Goal: Task Accomplishment & Management: Use online tool/utility

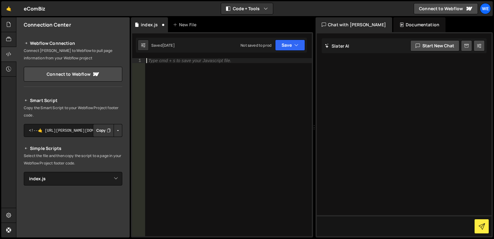
select select "47374"
type textarea "</style>"
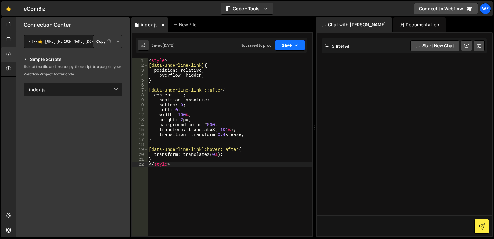
click at [289, 44] on button "Save" at bounding box center [290, 45] width 30 height 11
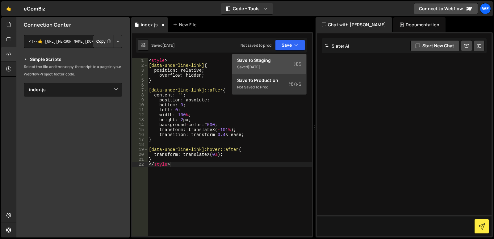
click at [260, 64] on div "[DATE]" at bounding box center [254, 66] width 12 height 5
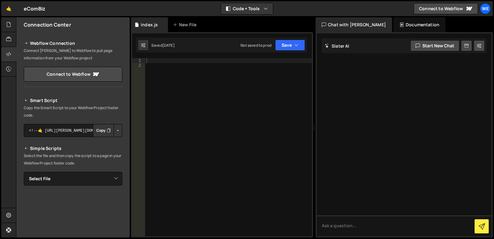
click at [202, 95] on div at bounding box center [228, 152] width 167 height 188
paste textarea "</style>"
type textarea "</style>"
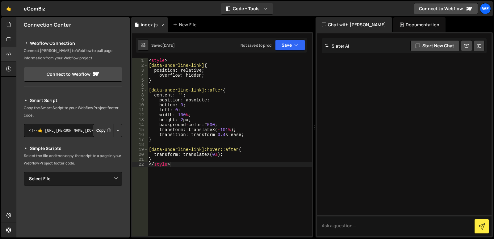
click at [164, 25] on icon at bounding box center [163, 25] width 4 height 6
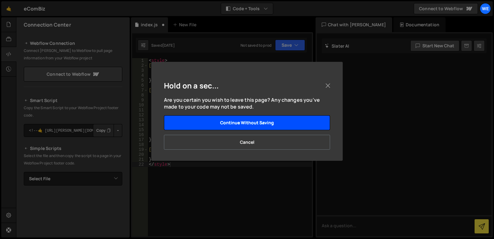
click at [232, 125] on button "Continue without saving" at bounding box center [247, 122] width 166 height 15
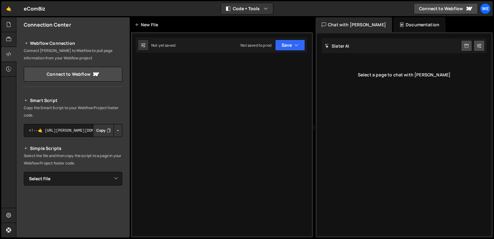
click at [138, 24] on icon at bounding box center [137, 25] width 4 height 6
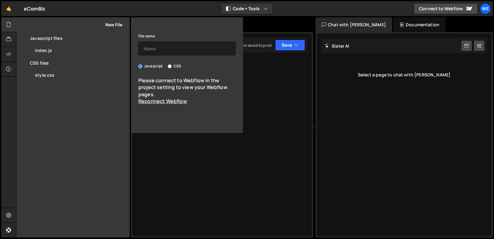
click at [169, 65] on input "CSS" at bounding box center [170, 66] width 4 height 4
radio input "true"
click at [174, 44] on input "text" at bounding box center [186, 49] width 97 height 14
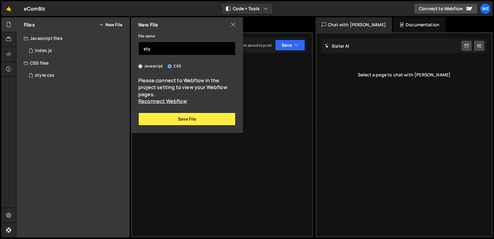
type input "sty"
click at [206, 149] on div "Type cmd + s to save your Javascript file. XXXXXXXXXXXXXXXXXXXXXXXXXXXXXXXXXXXX…" at bounding box center [222, 134] width 182 height 205
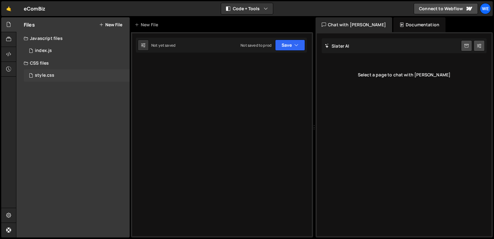
click at [36, 75] on div "style.css" at bounding box center [44, 76] width 19 height 6
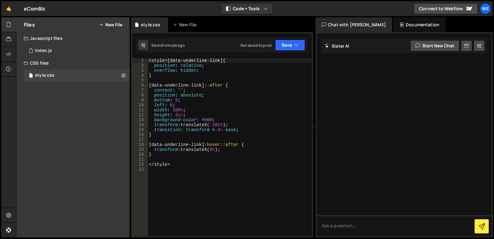
click at [239, 109] on div "< style >[ data-underline-link ] { position : relative ; overflow : hidden ; } …" at bounding box center [230, 152] width 164 height 188
drag, startPoint x: 167, startPoint y: 59, endPoint x: 0, endPoint y: 48, distance: 167.8
click at [0, 49] on div "Hold on a sec... Are you certain you wish to leave this page? Any changes you'v…" at bounding box center [247, 119] width 494 height 239
type textarea "}"
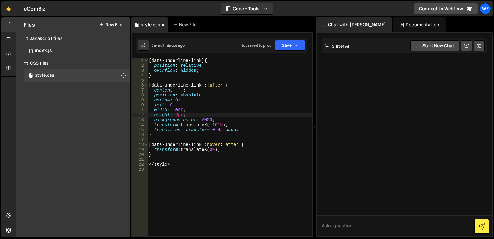
type textarea "}"
type textarea "</style>"
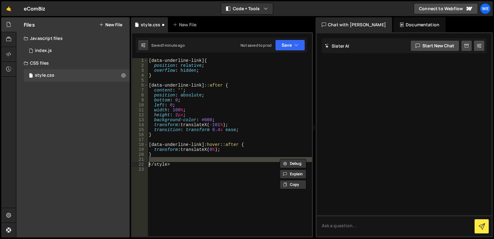
type textarea "</style>"
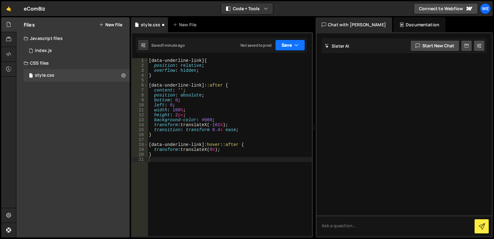
click at [284, 43] on button "Save" at bounding box center [290, 45] width 30 height 11
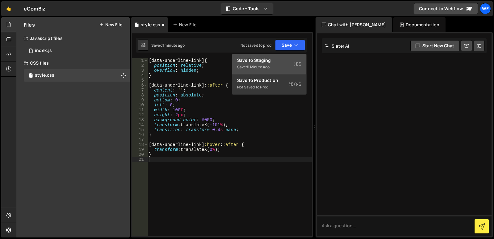
click at [277, 65] on div "Saved 1 minute ago" at bounding box center [269, 66] width 64 height 7
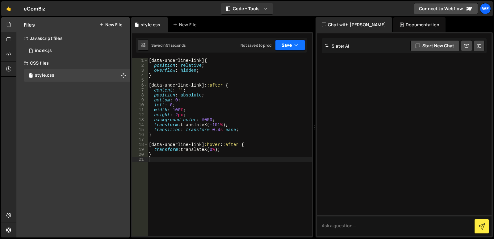
click at [283, 41] on button "Save" at bounding box center [290, 45] width 30 height 11
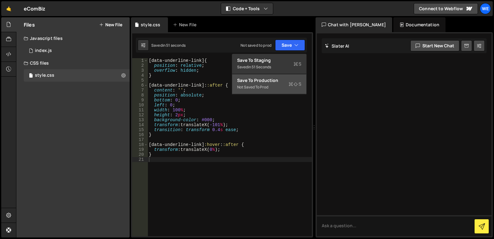
click at [270, 85] on div "Not saved to prod" at bounding box center [269, 86] width 64 height 7
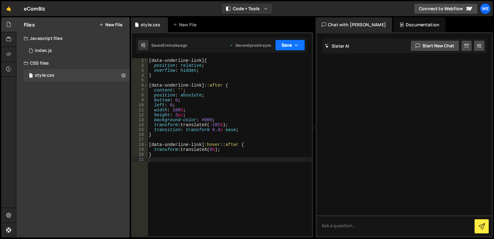
click at [286, 47] on button "Save" at bounding box center [290, 45] width 30 height 11
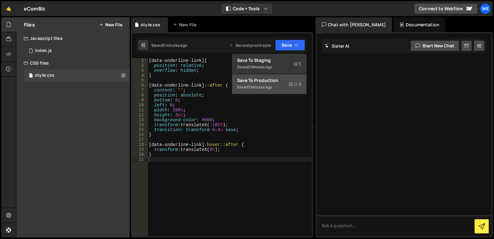
click at [256, 85] on div "3 minutes ago" at bounding box center [260, 86] width 24 height 5
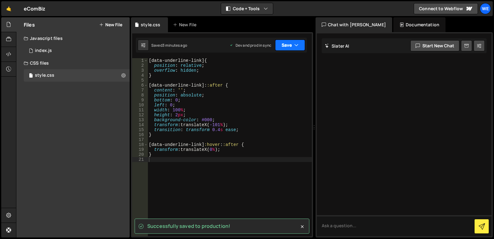
drag, startPoint x: 292, startPoint y: 49, endPoint x: 289, endPoint y: 58, distance: 9.5
click at [291, 49] on button "Save" at bounding box center [290, 45] width 30 height 11
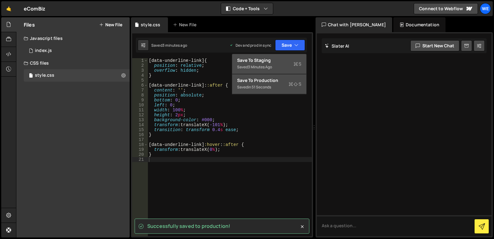
click at [291, 67] on div "Saved 3 minutes ago" at bounding box center [269, 66] width 64 height 7
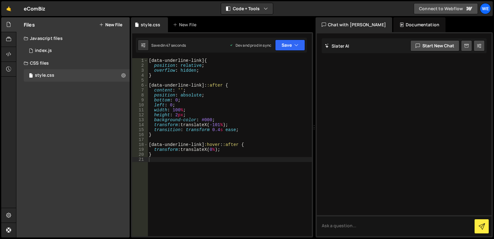
click at [454, 10] on link "Connect to Webflow" at bounding box center [446, 8] width 64 height 11
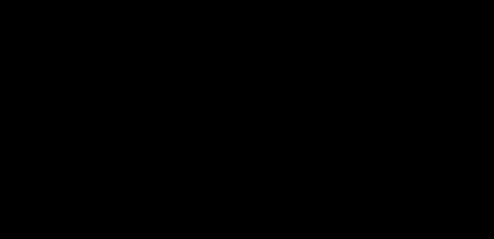
select select "68d46c8f8a98d4f05807ea16"
